Goal: Task Accomplishment & Management: Manage account settings

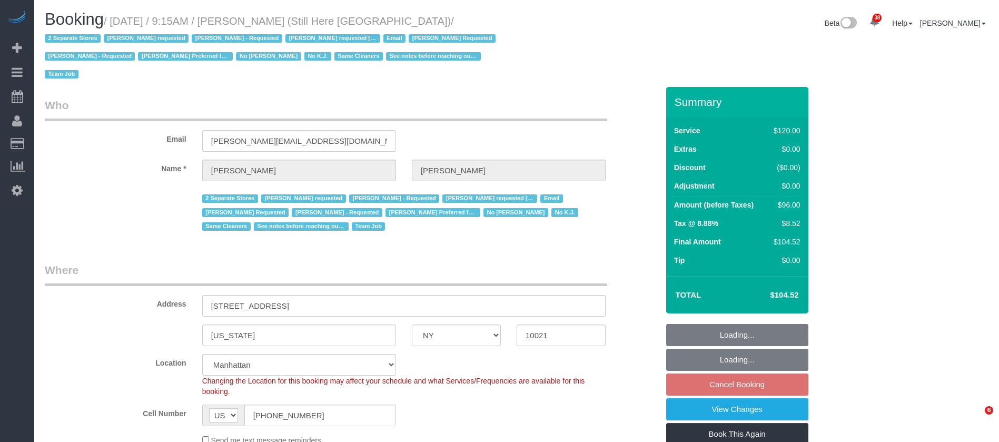
select select "NY"
select select "90"
select select "string:stripe-pm_1Oyz8t4VGloSiKo71skqOF54"
select select "number:89"
select select "number:90"
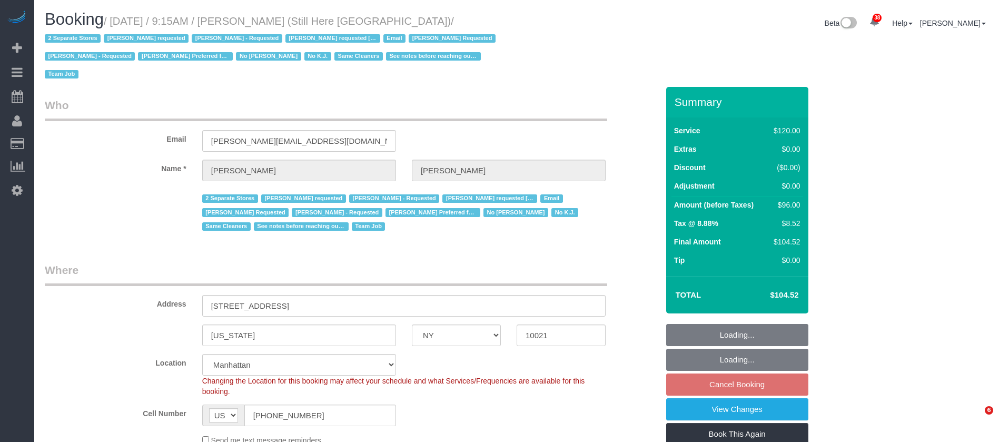
select select "number:15"
select select "number:5"
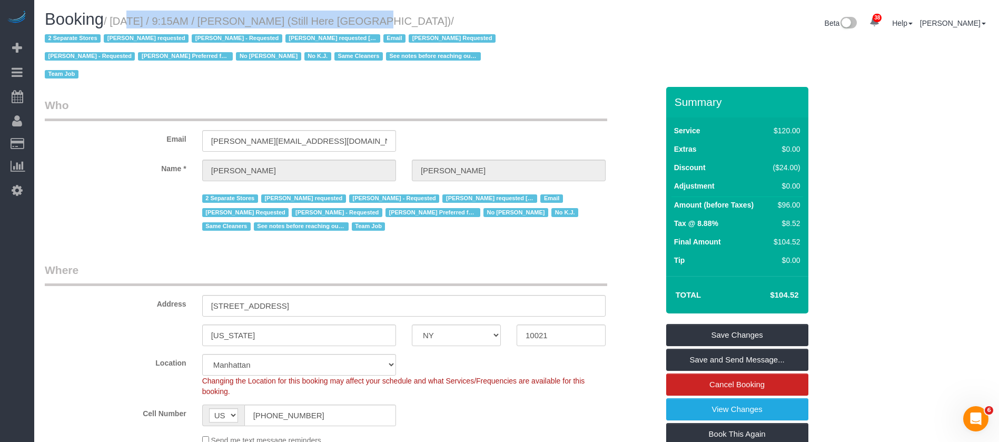
drag, startPoint x: 119, startPoint y: 18, endPoint x: 349, endPoint y: 18, distance: 230.2
click at [349, 18] on small "/ October 13, 2025 / 9:15AM / Francesca Racanelli (Still Here NYC) / 2 Separate…" at bounding box center [272, 47] width 454 height 65
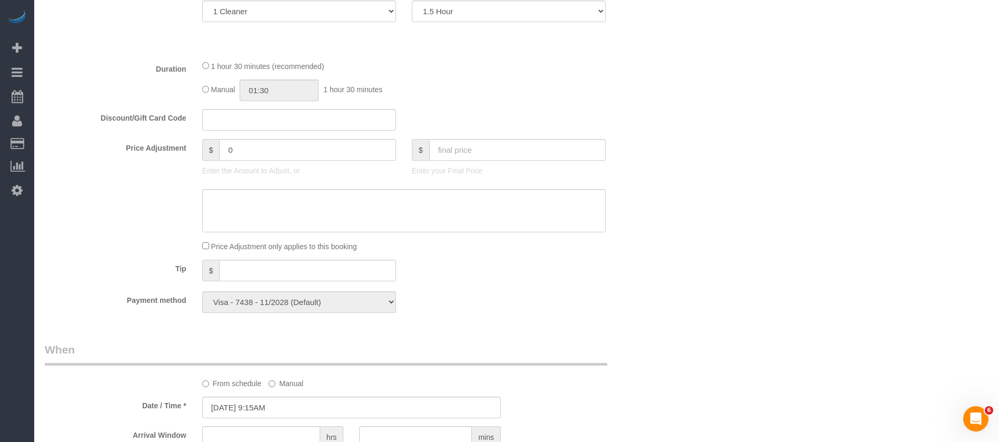
scroll to position [474, 0]
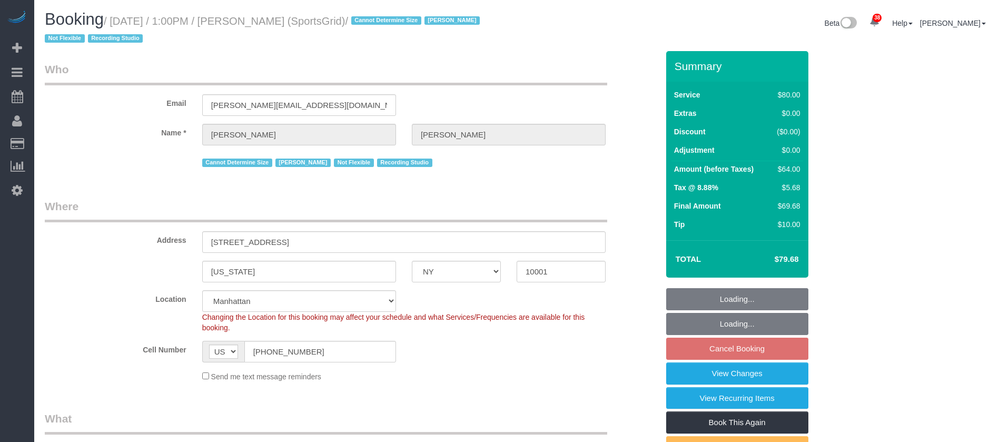
select select "NY"
select select "spot6"
select select "number:89"
select select "number:90"
select select "number:15"
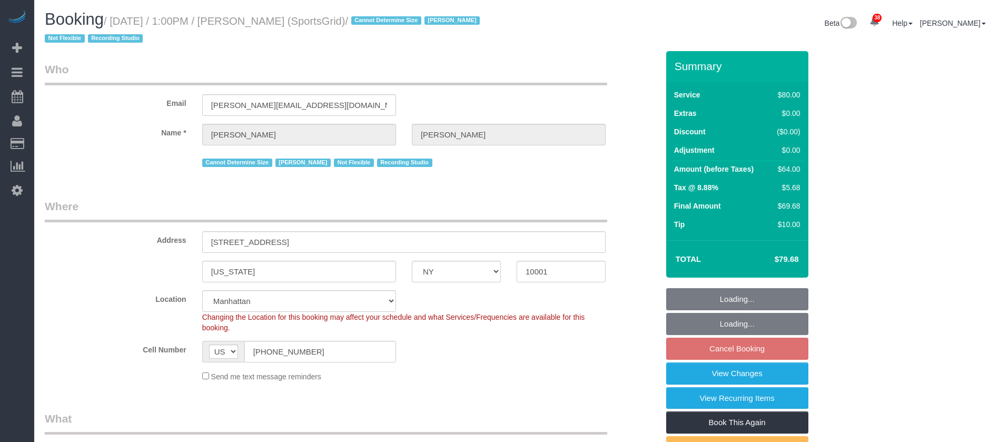
select select "number:7"
select select "number:21"
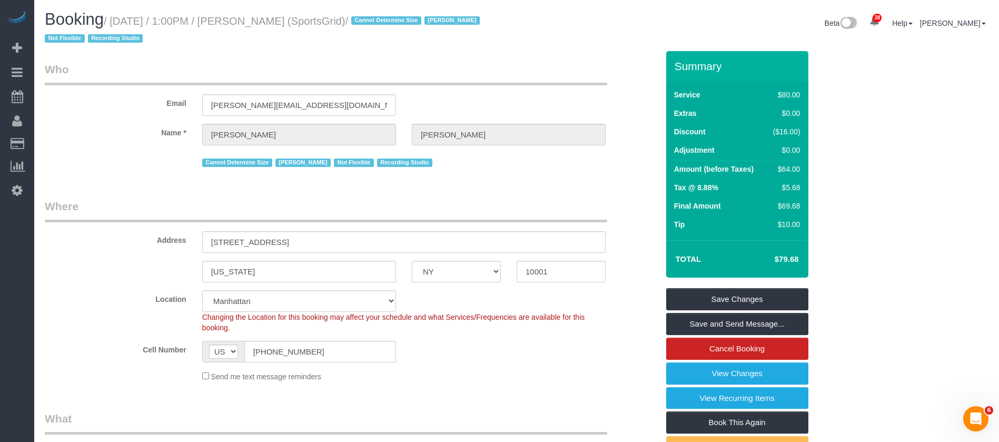
drag, startPoint x: 115, startPoint y: 20, endPoint x: 331, endPoint y: 19, distance: 215.5
click at [331, 19] on small "/ October 13, 2025 / 1:00PM / Gregg Sussman (SportsGrid) / Cannot Determine Siz…" at bounding box center [264, 30] width 438 height 30
copy small "October 13, 2025 / 1:00PM / Gregg Sussman"
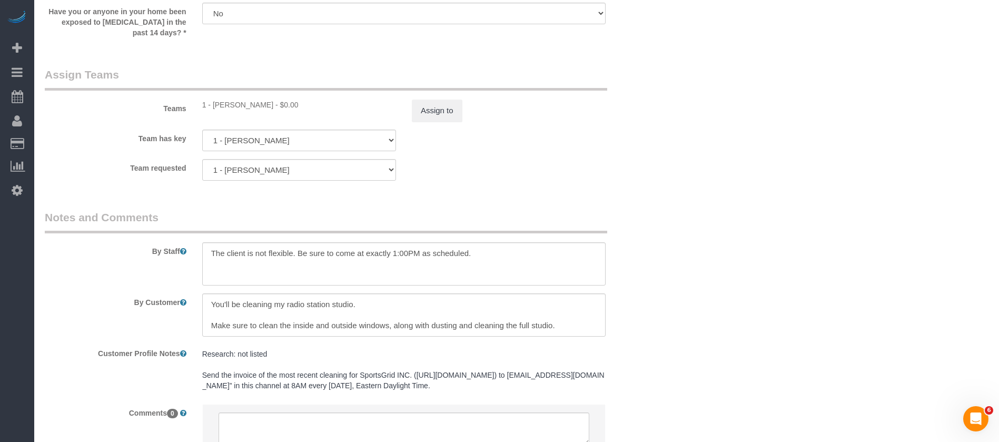
scroll to position [1106, 0]
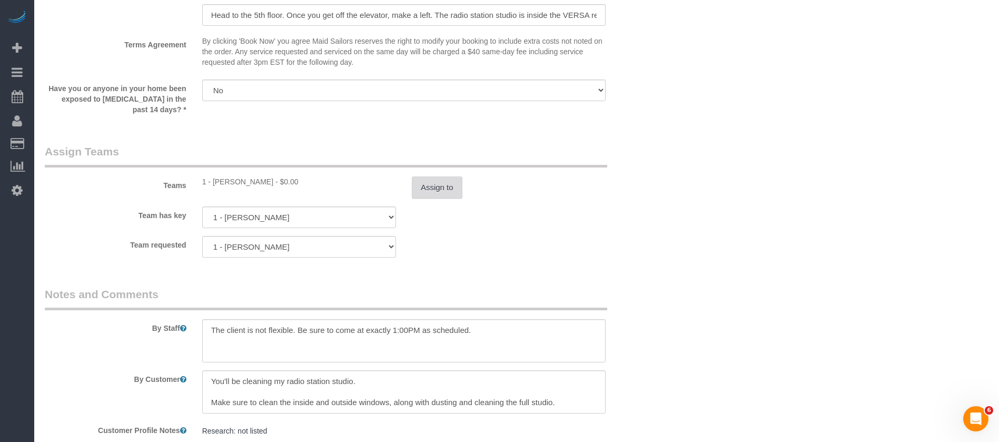
click at [433, 183] on button "Assign to" at bounding box center [437, 188] width 51 height 22
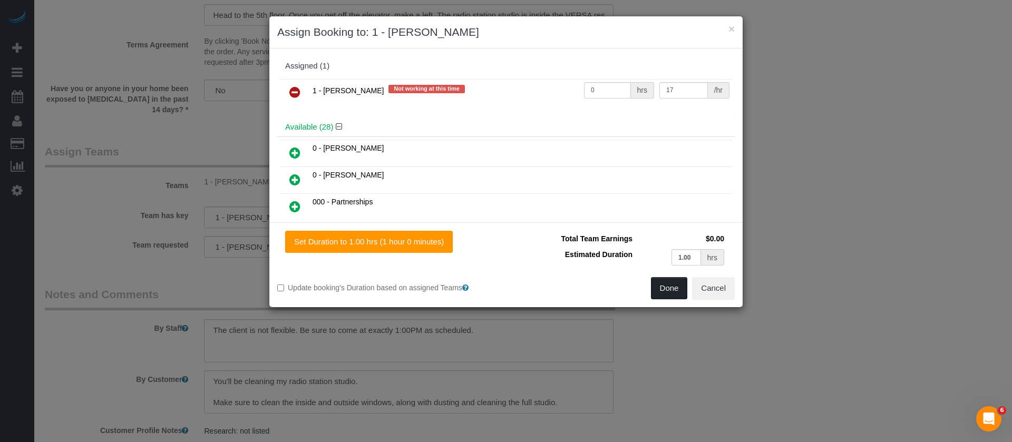
drag, startPoint x: 292, startPoint y: 89, endPoint x: 651, endPoint y: 245, distance: 391.2
click at [293, 89] on icon at bounding box center [294, 92] width 11 height 13
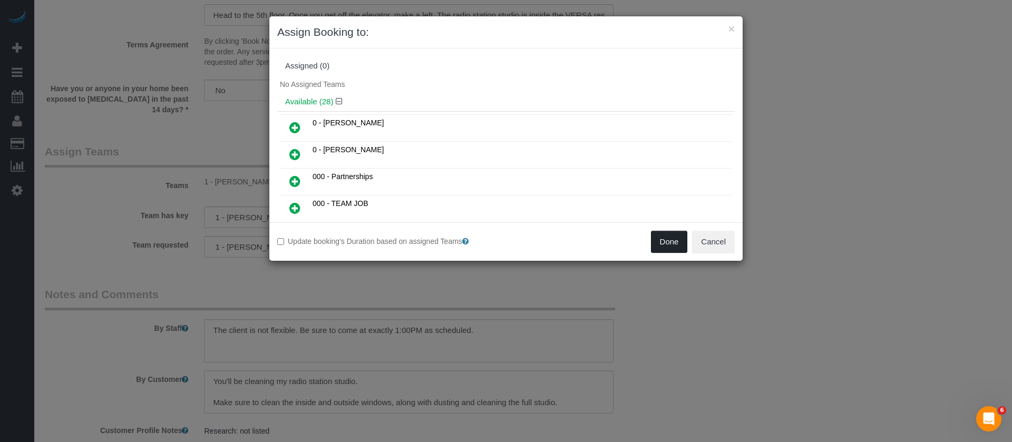
click at [678, 238] on button "Done" at bounding box center [669, 242] width 37 height 22
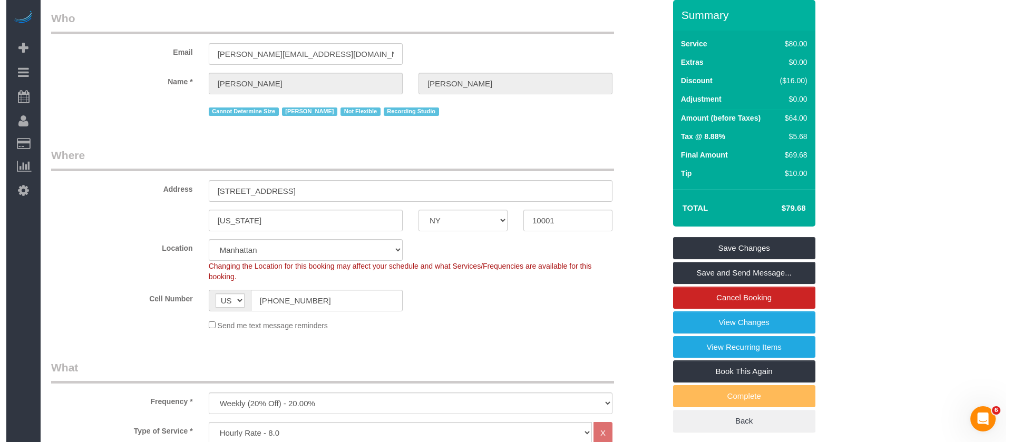
scroll to position [0, 0]
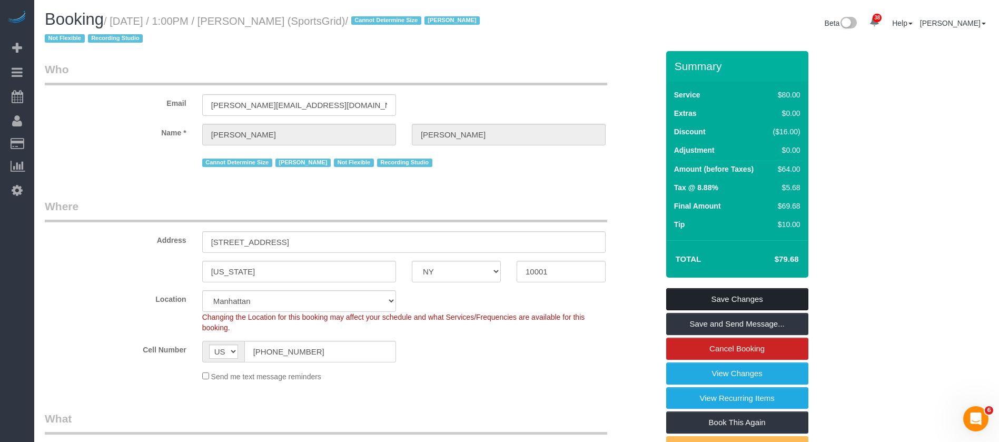
drag, startPoint x: 781, startPoint y: 295, endPoint x: 565, endPoint y: 222, distance: 227.6
click at [781, 295] on link "Save Changes" at bounding box center [738, 299] width 142 height 22
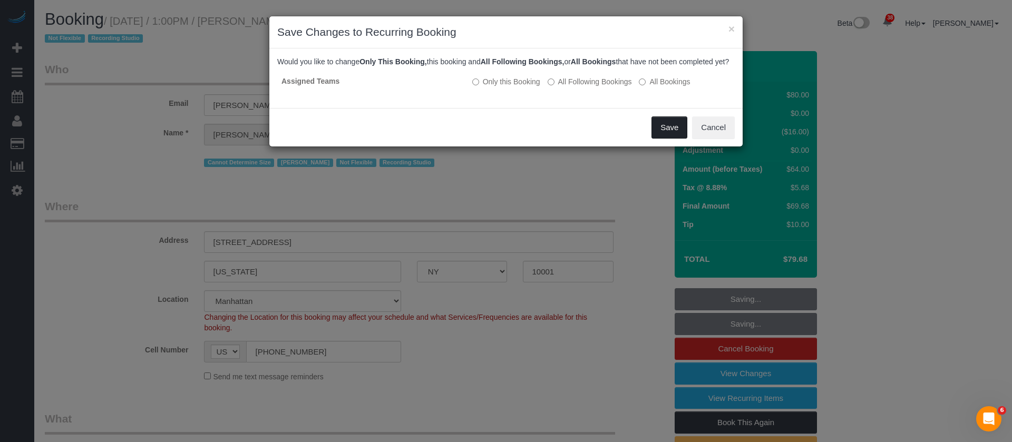
click at [657, 139] on button "Save" at bounding box center [669, 127] width 36 height 22
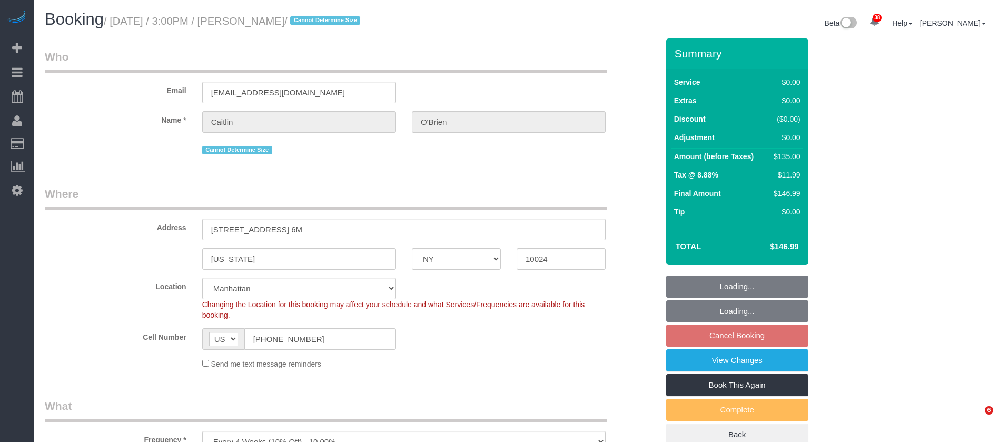
select select "NY"
select select "string:stripe-pm_1Qqee04VGloSiKo7obcjrnBA"
select select "spot8"
select select "number:61"
select select "number:77"
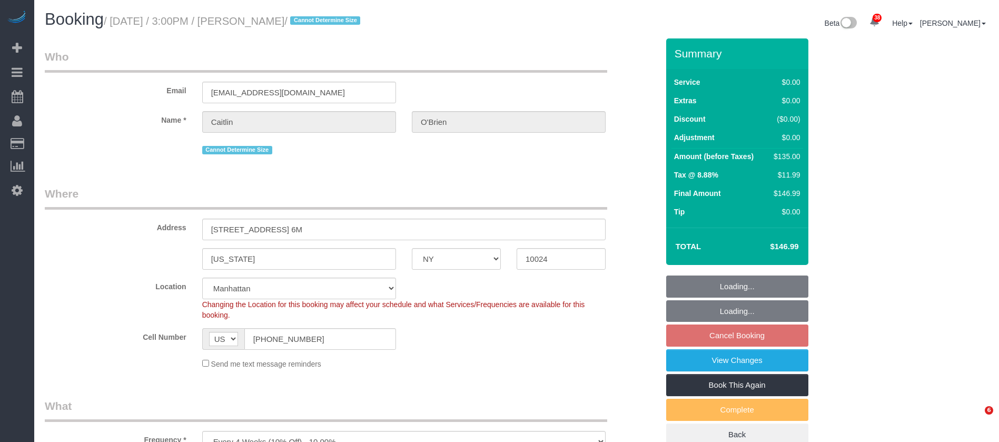
select select "number:15"
select select "number:5"
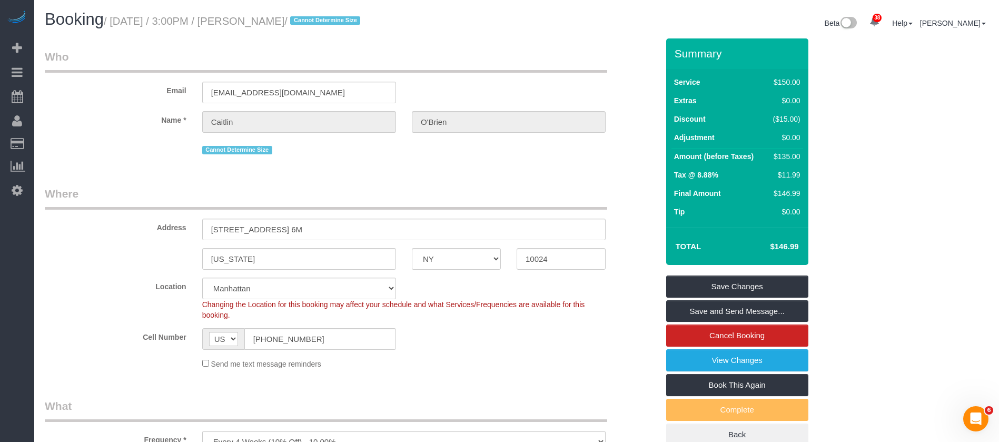
drag, startPoint x: 115, startPoint y: 21, endPoint x: 320, endPoint y: 19, distance: 204.4
click at [320, 19] on small "/ [DATE] / 3:00PM / [PERSON_NAME] / Cannot Determine Size" at bounding box center [234, 21] width 260 height 12
copy small "[DATE] / 3:00PM / [PERSON_NAME]"
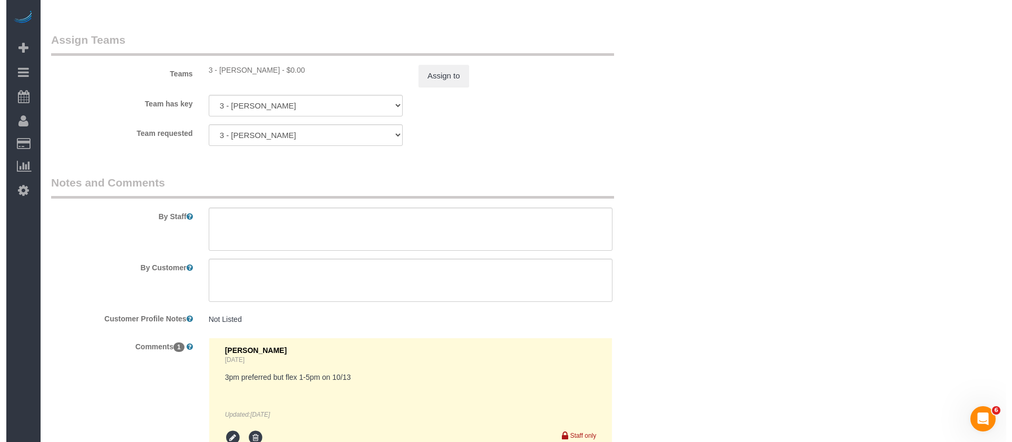
scroll to position [1265, 0]
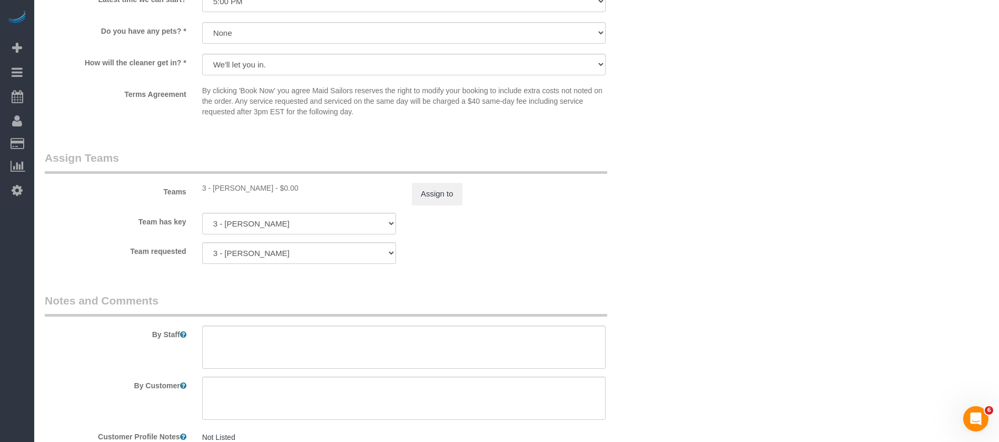
click at [431, 178] on div "Teams 3 - [PERSON_NAME] - $0.00 Assign to" at bounding box center [352, 177] width 630 height 55
click at [428, 188] on button "Assign to" at bounding box center [437, 194] width 51 height 22
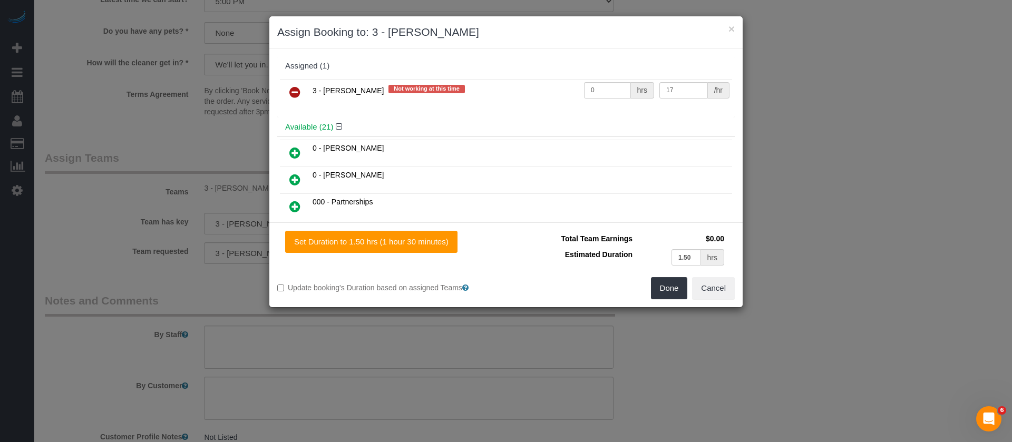
click at [291, 89] on icon at bounding box center [294, 92] width 11 height 13
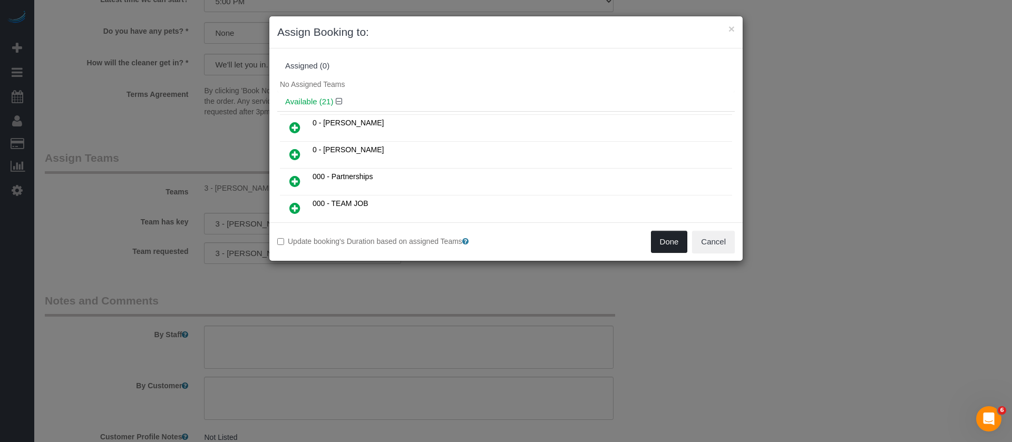
click at [662, 246] on button "Done" at bounding box center [669, 242] width 37 height 22
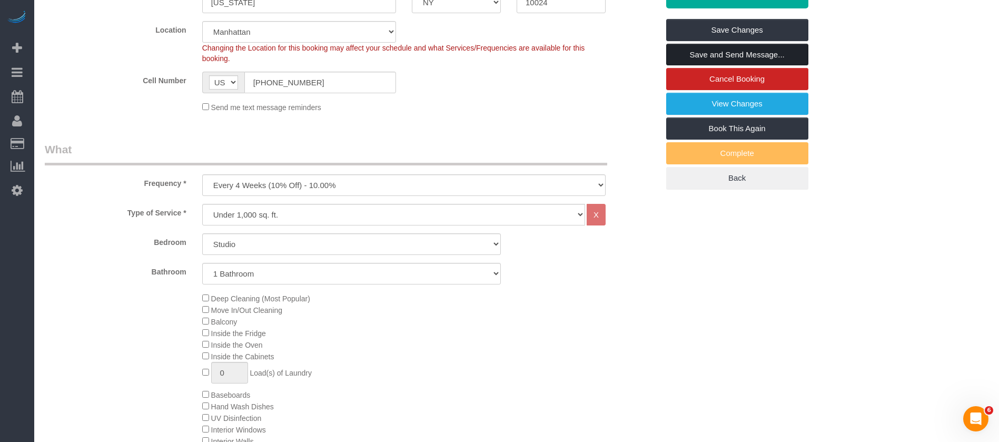
scroll to position [79, 0]
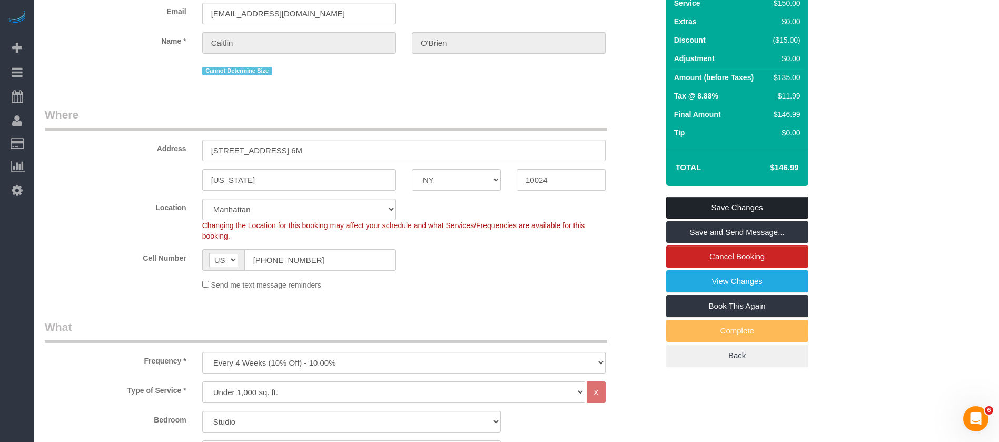
drag, startPoint x: 773, startPoint y: 199, endPoint x: 764, endPoint y: 190, distance: 12.7
click at [774, 198] on link "Save Changes" at bounding box center [738, 208] width 142 height 22
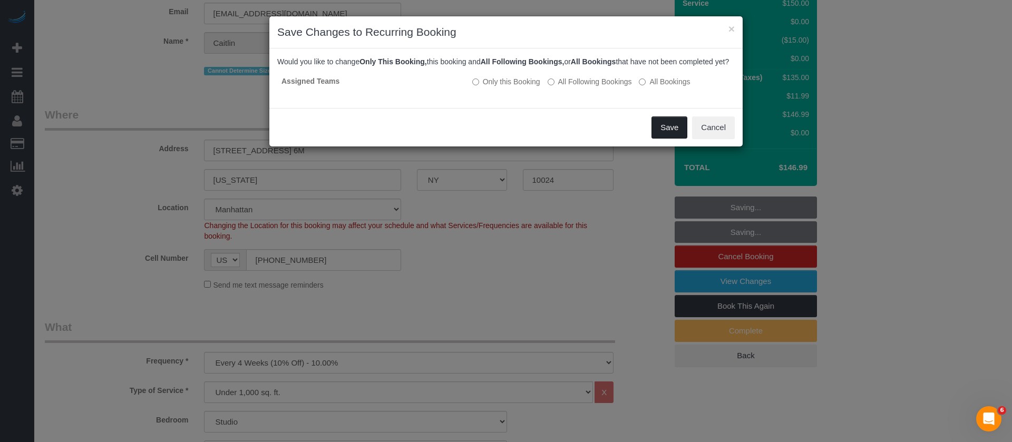
drag, startPoint x: 667, startPoint y: 127, endPoint x: 673, endPoint y: 146, distance: 20.5
click at [667, 128] on button "Save" at bounding box center [669, 127] width 36 height 22
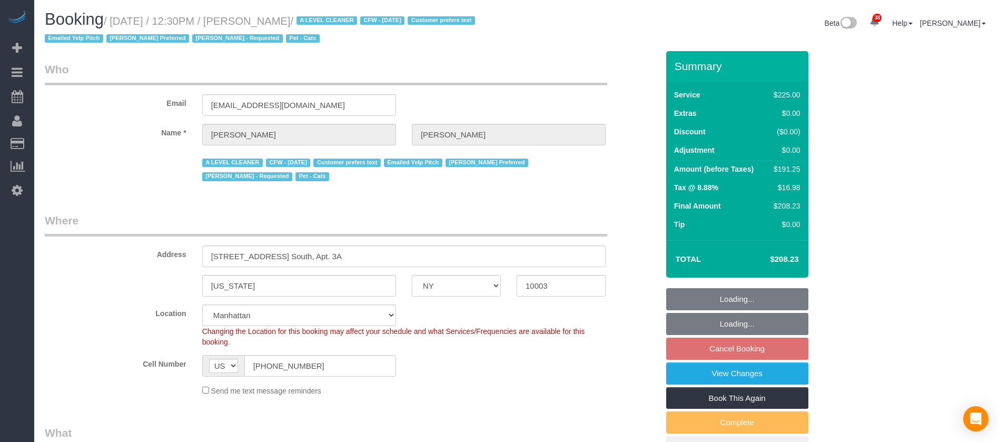
select select "NY"
select select "180"
select select "number:89"
select select "number:90"
select select "number:15"
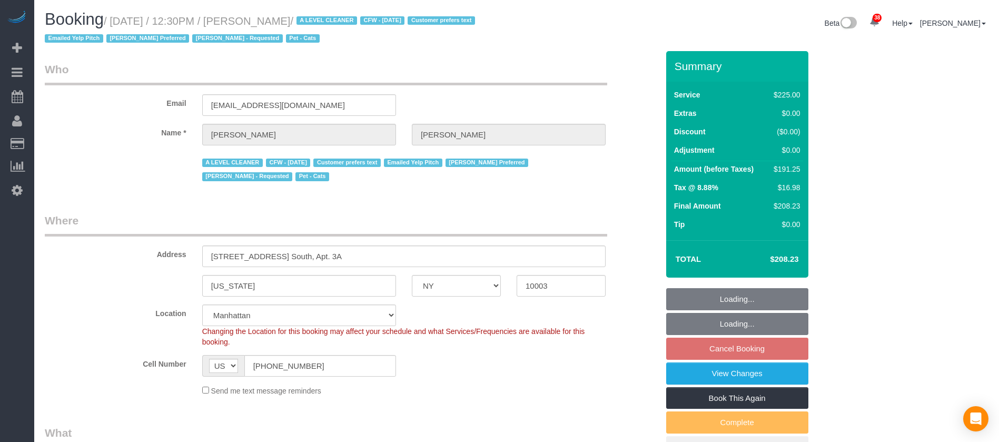
select select "number:6"
select select "number:21"
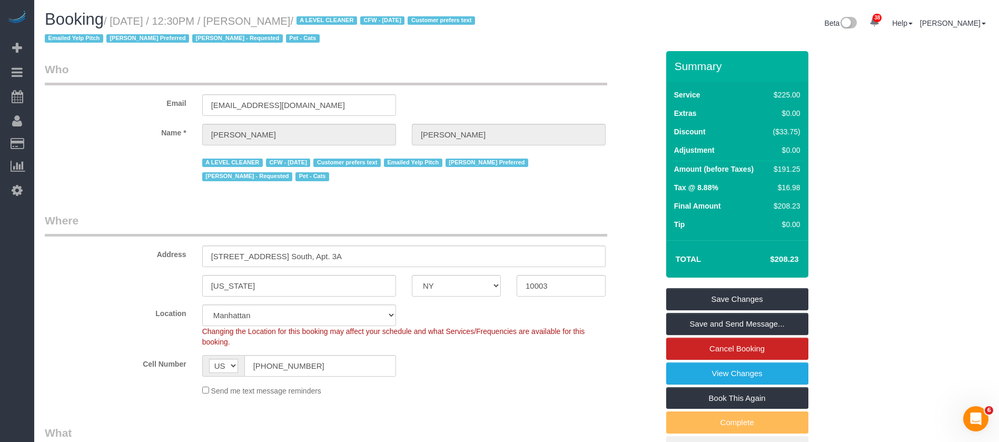
drag, startPoint x: 112, startPoint y: 18, endPoint x: 319, endPoint y: 19, distance: 207.6
click at [319, 19] on small "/ October 13, 2025 / 12:30PM / Jeffrey Davis / A LEVEL CLEANER CFW - 08/12/25 C…" at bounding box center [262, 30] width 434 height 30
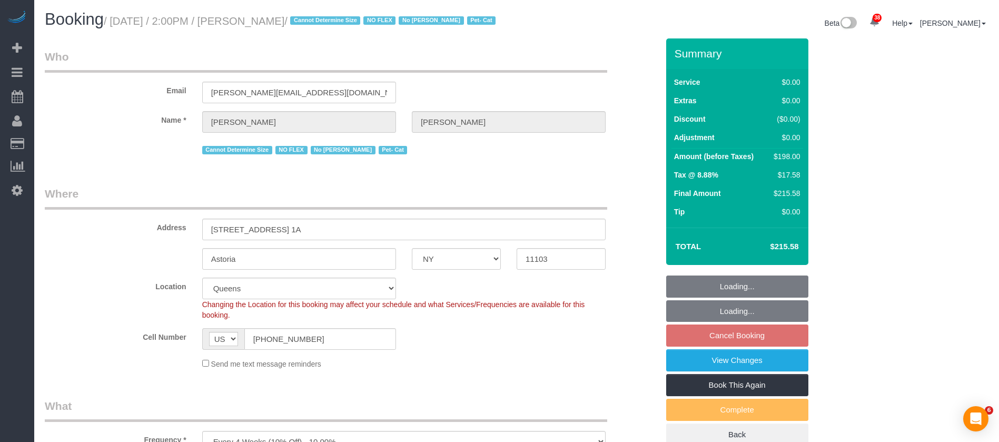
select select "NY"
select select "2"
select select "spot7"
select select "number:89"
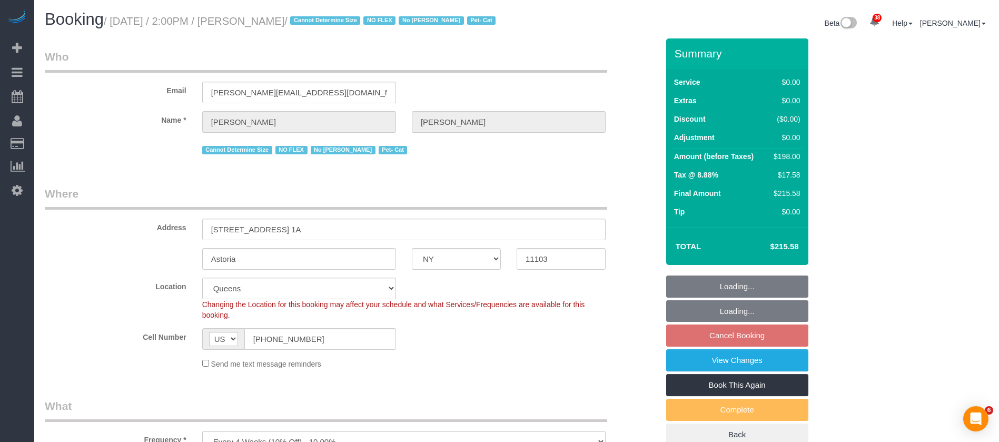
select select "number:90"
select select "number:14"
select select "number:5"
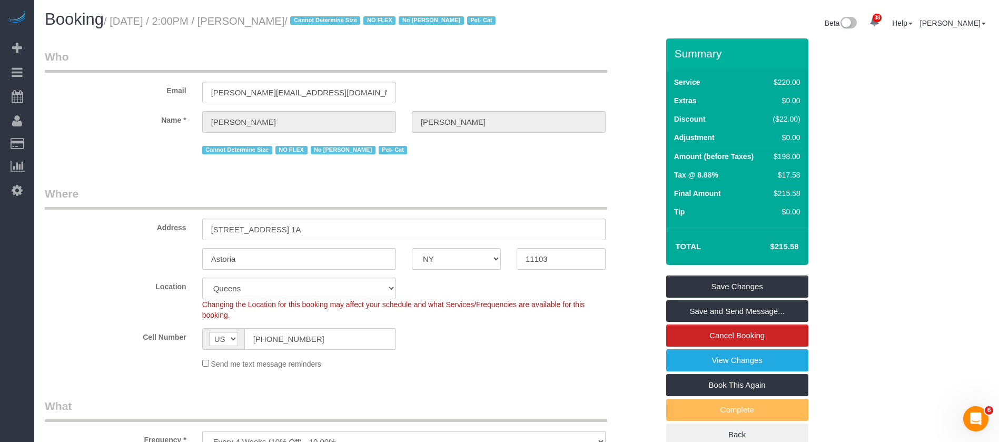
drag, startPoint x: 113, startPoint y: 24, endPoint x: 297, endPoint y: 18, distance: 183.4
click at [297, 18] on small "/ [DATE] / 2:00PM / [PERSON_NAME] / Cannot Determine Size NO FLEX No [PERSON_NA…" at bounding box center [301, 21] width 395 height 12
copy small "[DATE] / 2:00PM / [PERSON_NAME]"
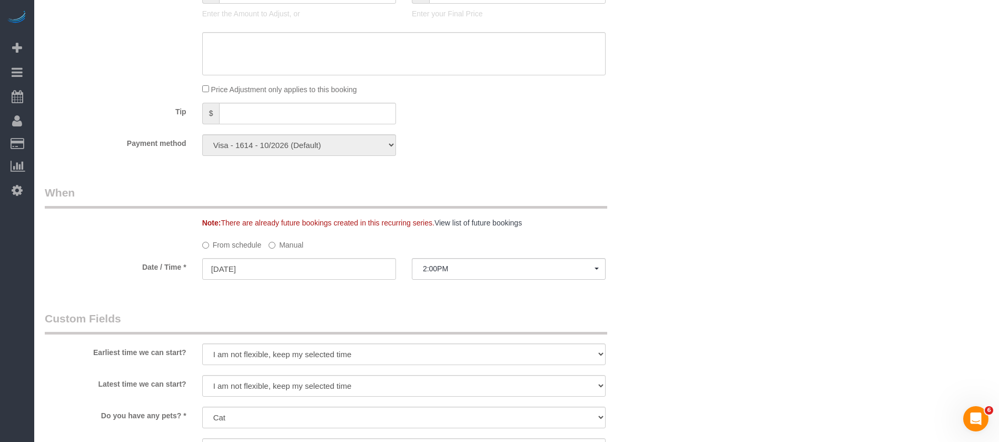
scroll to position [632, 0]
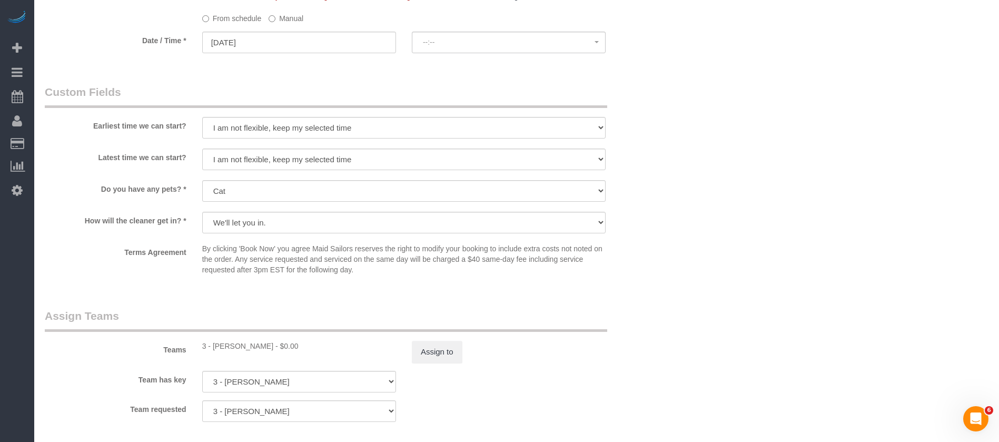
select select "spot62"
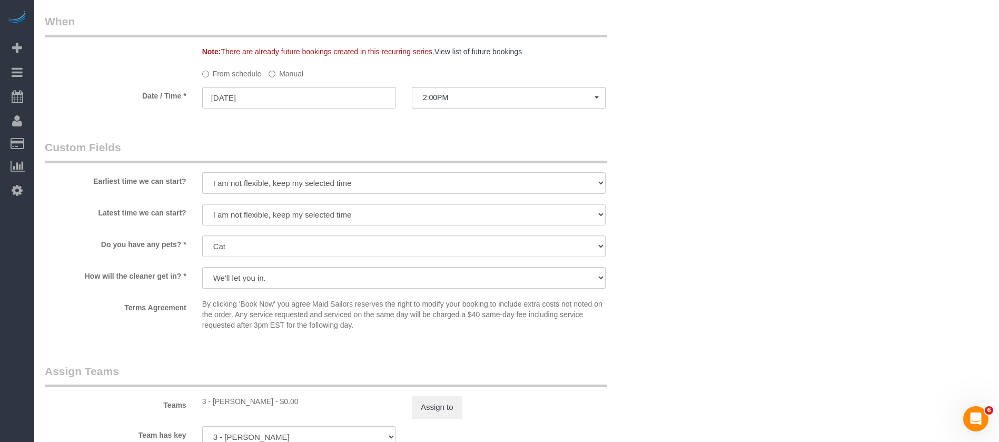
scroll to position [1265, 0]
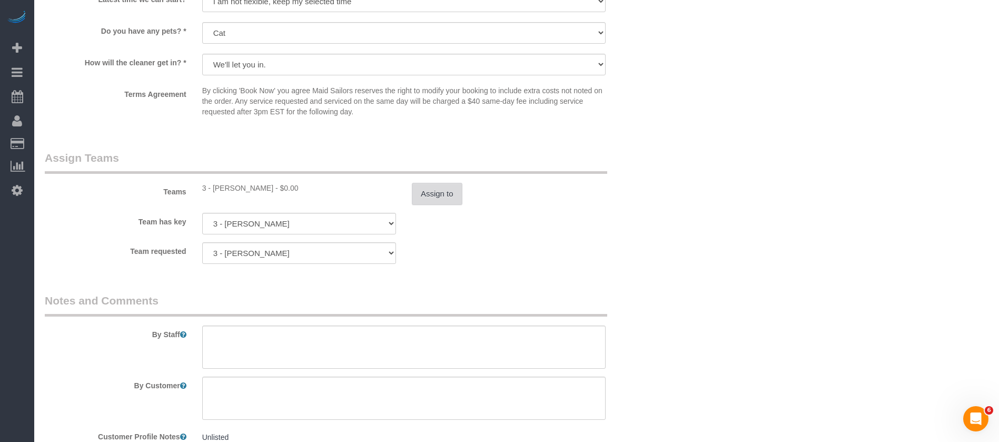
click at [451, 202] on button "Assign to" at bounding box center [437, 194] width 51 height 22
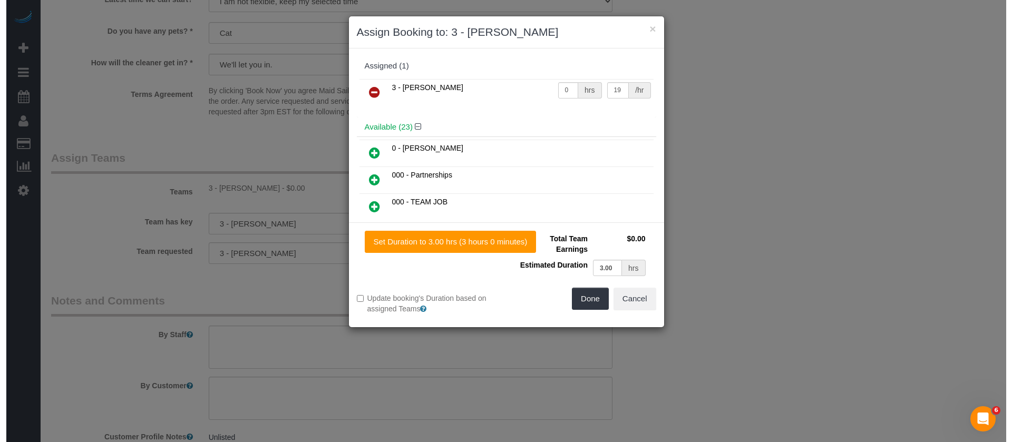
scroll to position [1252, 0]
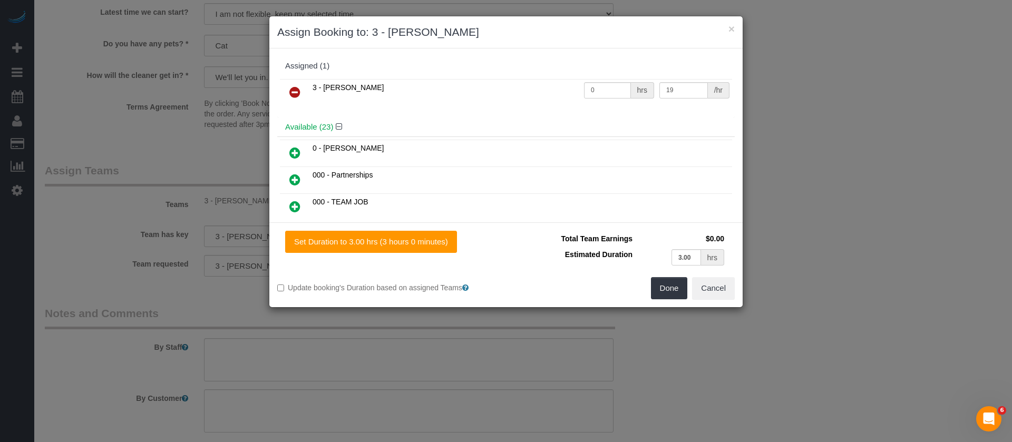
click at [290, 87] on icon at bounding box center [294, 92] width 11 height 13
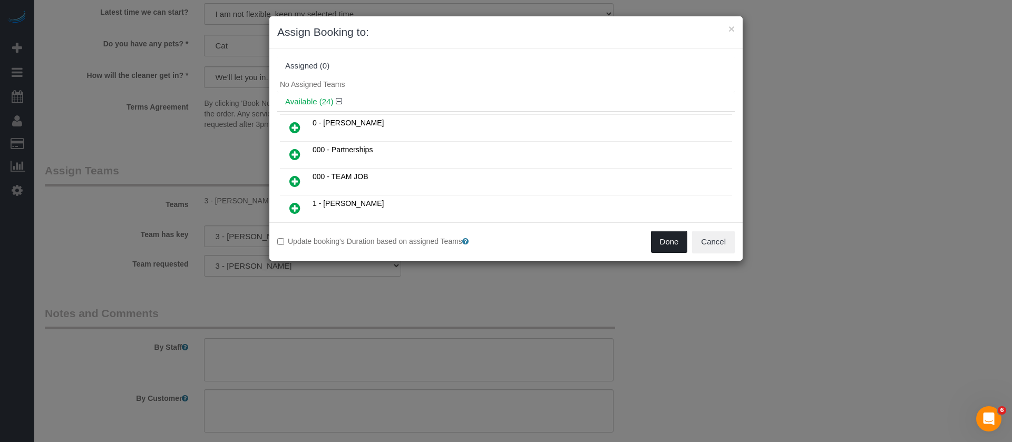
click at [667, 238] on button "Done" at bounding box center [669, 242] width 37 height 22
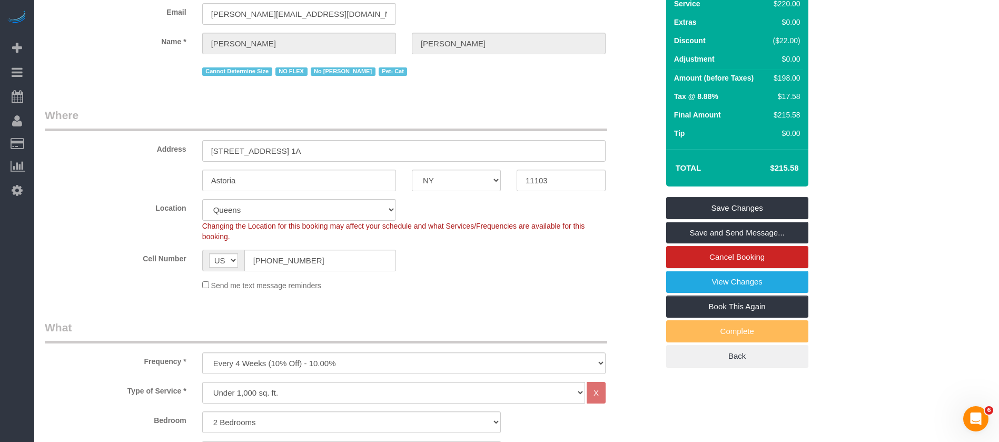
scroll to position [0, 0]
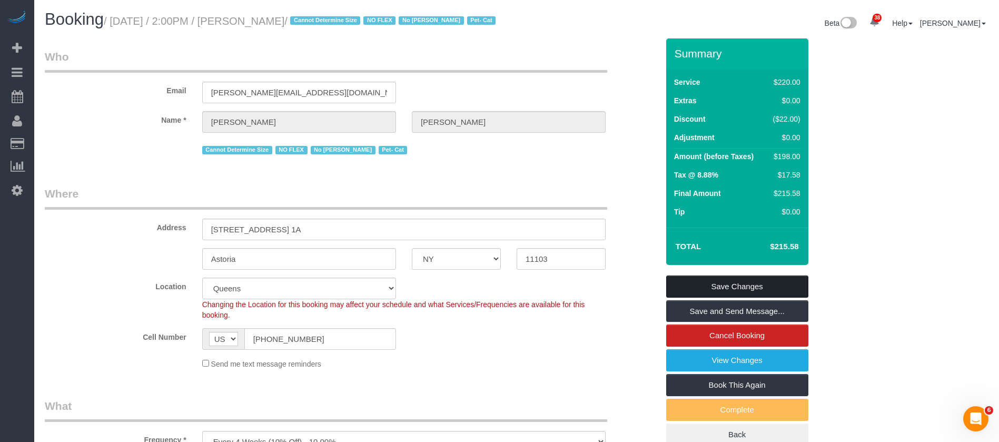
click at [741, 292] on link "Save Changes" at bounding box center [738, 287] width 142 height 22
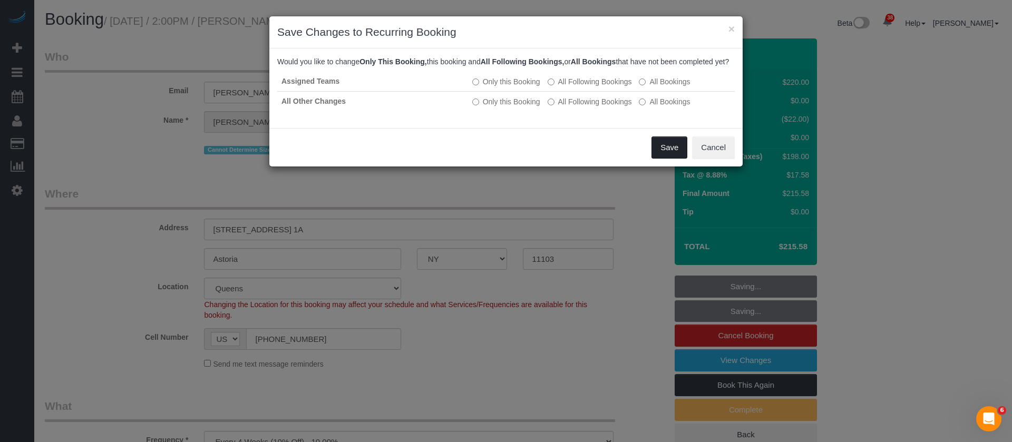
drag, startPoint x: 666, startPoint y: 157, endPoint x: 665, endPoint y: 163, distance: 6.4
click at [667, 158] on button "Save" at bounding box center [669, 147] width 36 height 22
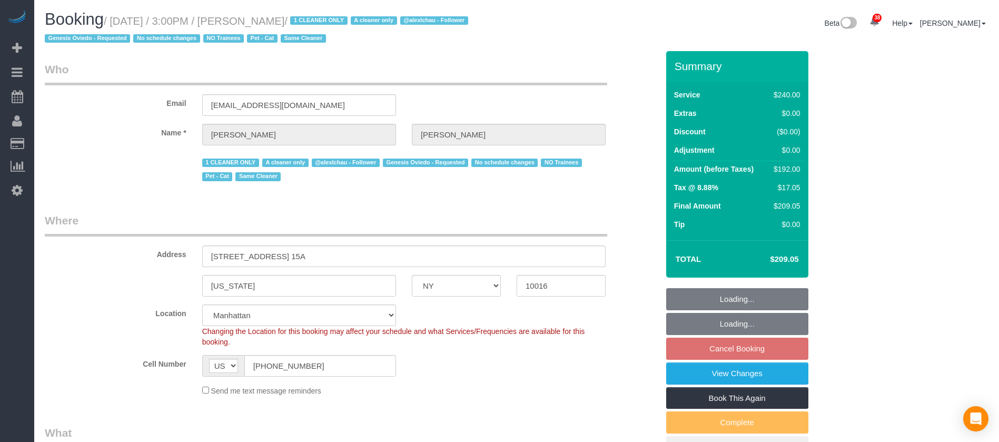
select select "NY"
select select "180"
select select "spot8"
select select "number:89"
select select "number:90"
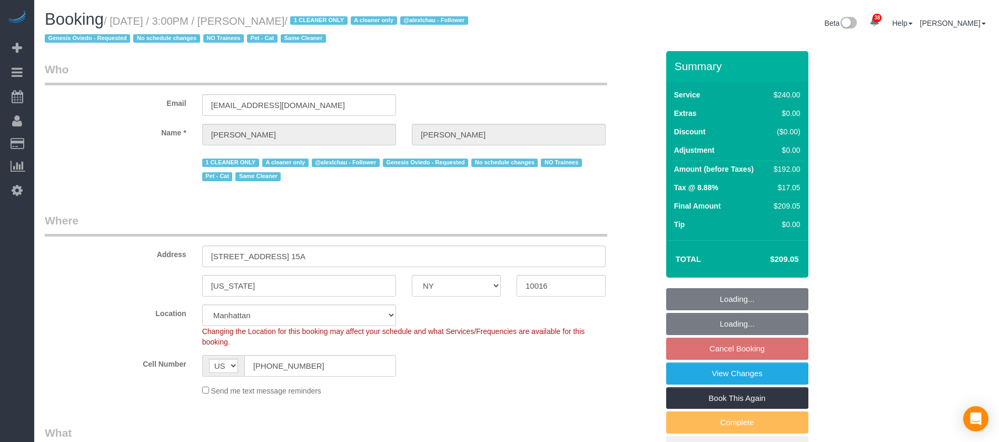
select select "number:14"
select select "number:5"
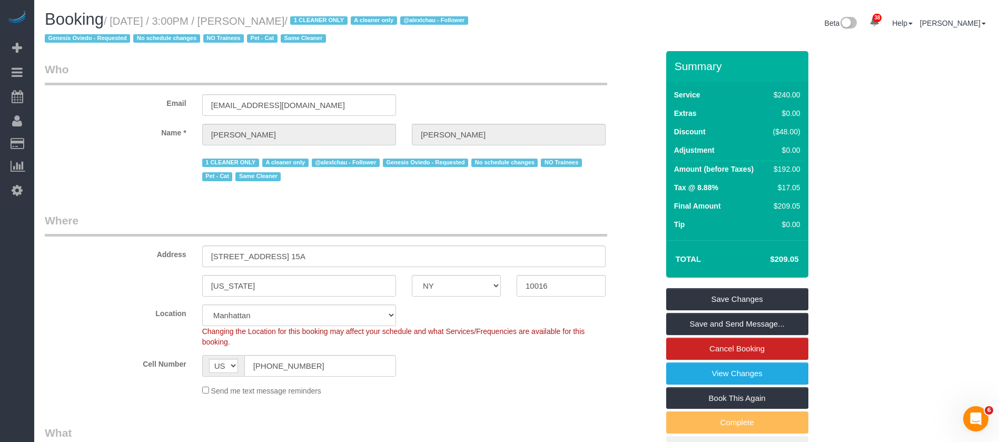
drag, startPoint x: 114, startPoint y: 17, endPoint x: 327, endPoint y: 32, distance: 213.9
click at [324, 13] on h1 "Booking / October 13, 2025 / 3:00PM / Jane Lipnitsky / 1 CLEANER ONLY A cleaner…" at bounding box center [277, 29] width 464 height 36
copy small "October 13, 2025 / 3:00PM / Jane Lipnitsky"
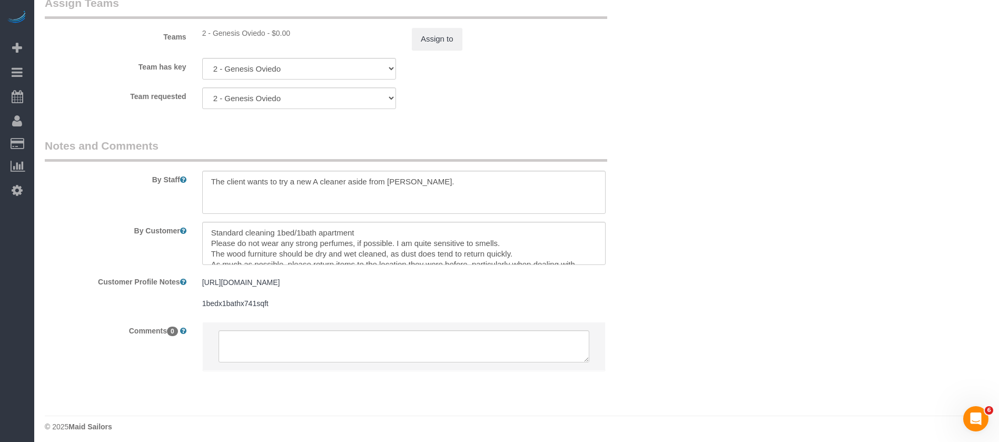
scroll to position [1064, 0]
